Goal: Information Seeking & Learning: Check status

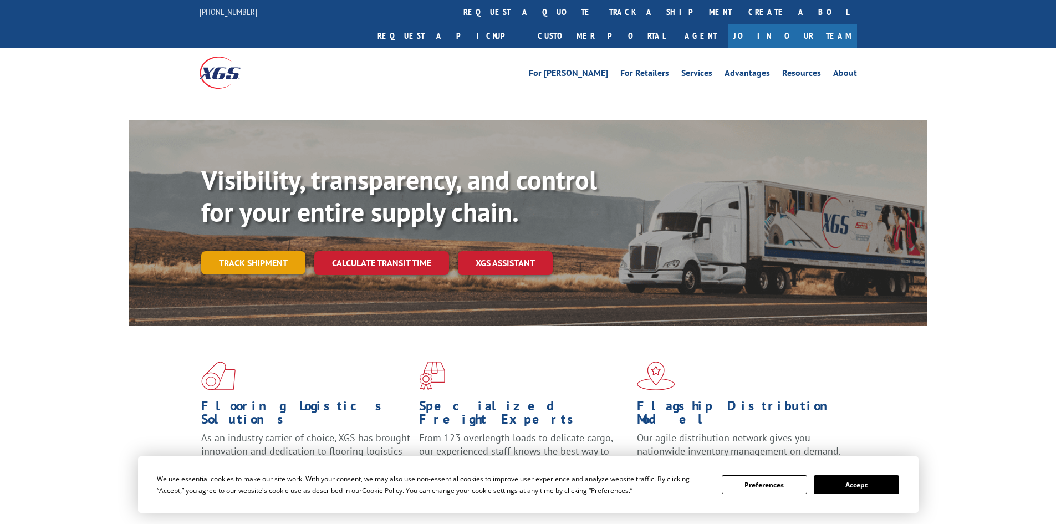
click at [264, 251] on link "Track shipment" at bounding box center [253, 262] width 104 height 23
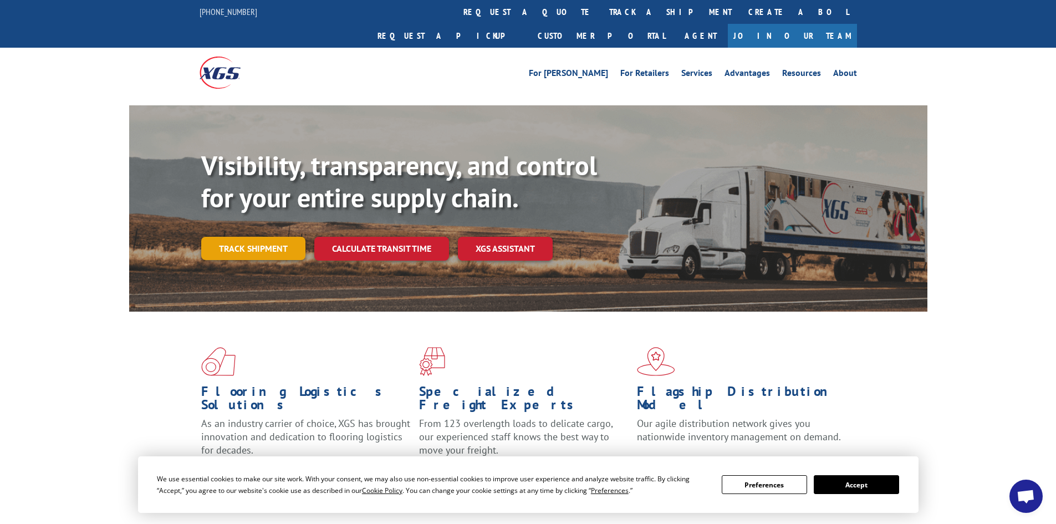
click at [260, 237] on link "Track shipment" at bounding box center [253, 248] width 104 height 23
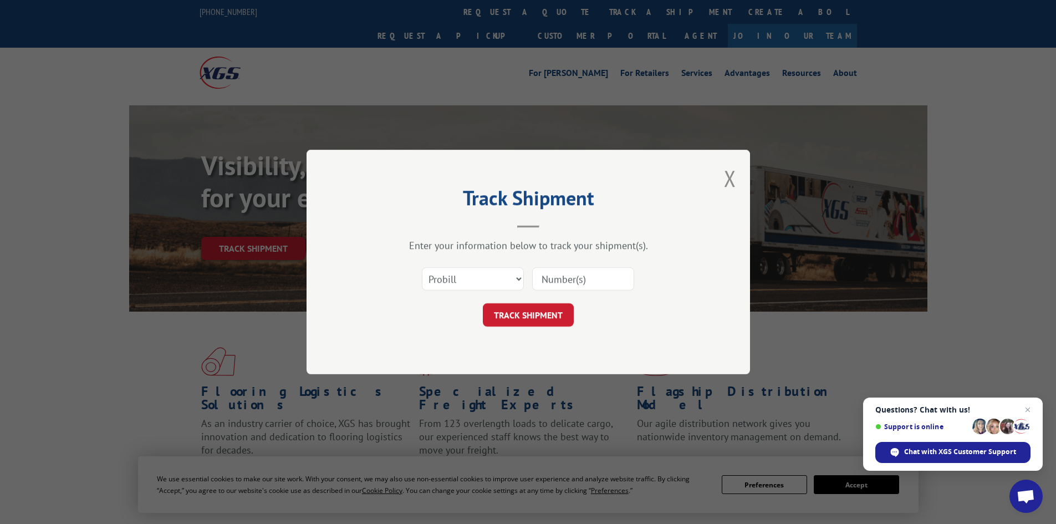
click at [576, 282] on input at bounding box center [583, 278] width 102 height 23
paste input "Happy [DATE]! You made it to the finish line—hope your weekend kicks off with s…"
type input "Happy [DATE]! You made it to the finish line—hope your weekend kicks off with s…"
click at [547, 308] on button "TRACK SHIPMENT" at bounding box center [528, 314] width 91 height 23
drag, startPoint x: 587, startPoint y: 277, endPoint x: 518, endPoint y: 273, distance: 69.4
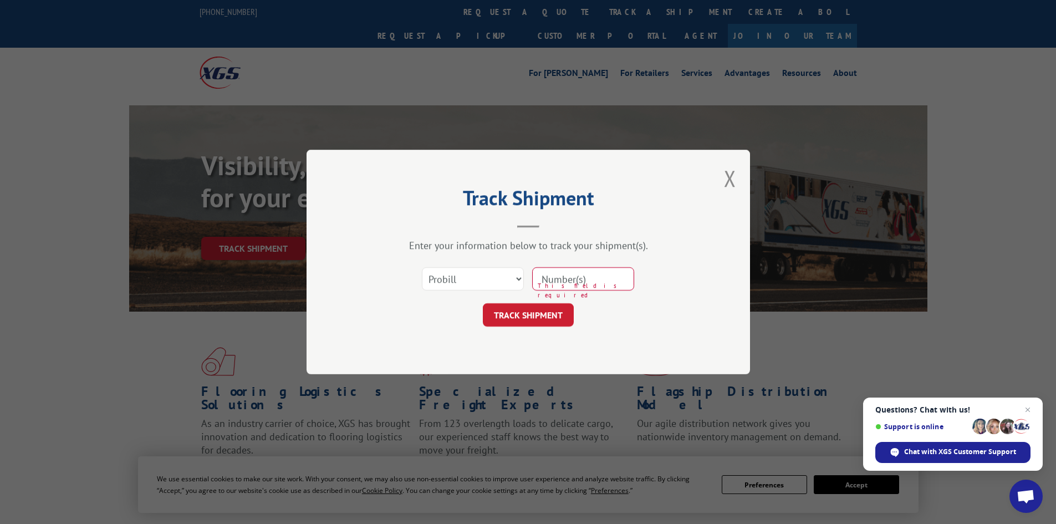
click at [518, 273] on div "Select category... Probill BOL PO This field is required" at bounding box center [528, 278] width 333 height 37
paste input "17402223"
type input "17402223"
click at [540, 318] on button "TRACK SHIPMENT" at bounding box center [528, 314] width 91 height 23
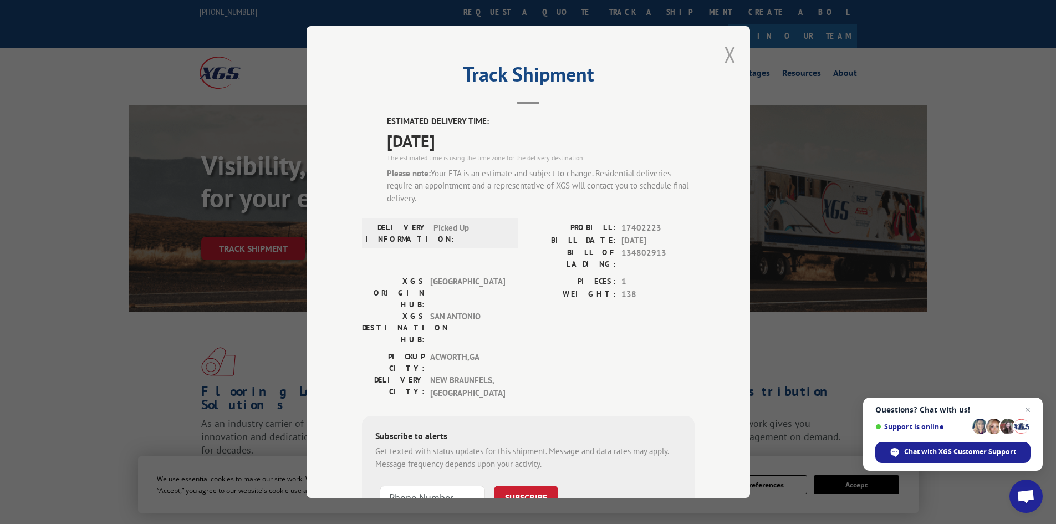
click at [724, 57] on button "Close modal" at bounding box center [730, 54] width 12 height 29
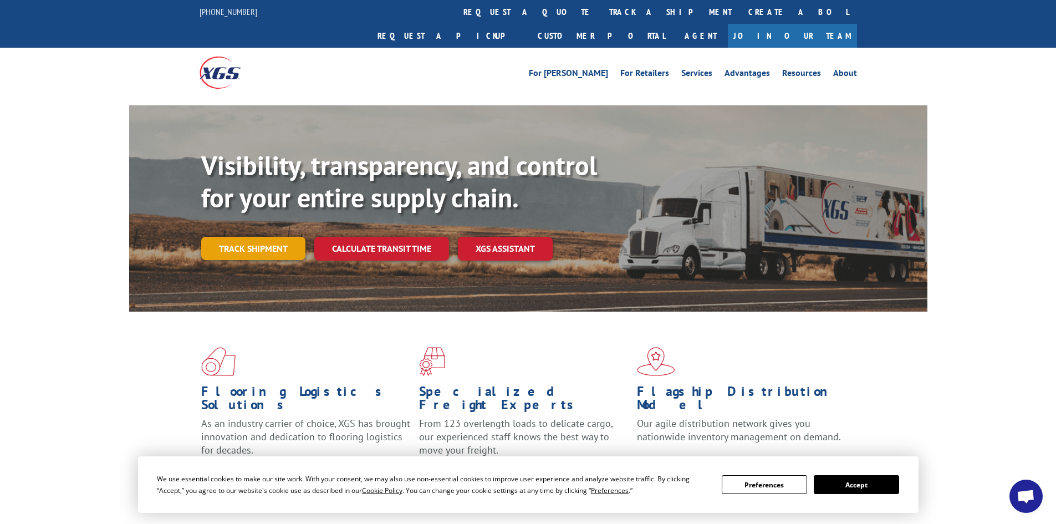
click at [278, 237] on link "Track shipment" at bounding box center [253, 248] width 104 height 23
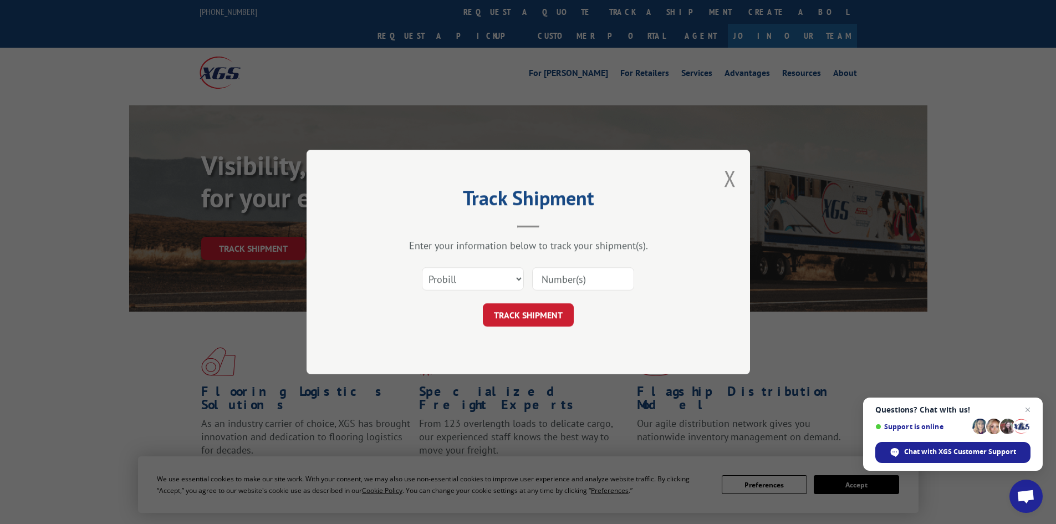
click at [547, 279] on input at bounding box center [583, 278] width 102 height 23
paste input "17402083"
type input "17402083"
click at [540, 314] on button "TRACK SHIPMENT" at bounding box center [528, 314] width 91 height 23
